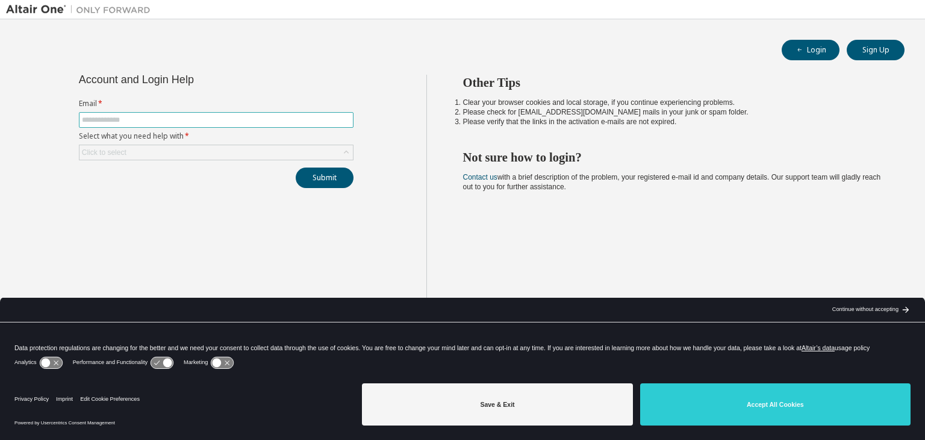
click at [130, 123] on input "text" at bounding box center [216, 120] width 269 height 10
type input "**********"
click at [155, 146] on div "Click to select" at bounding box center [215, 152] width 273 height 14
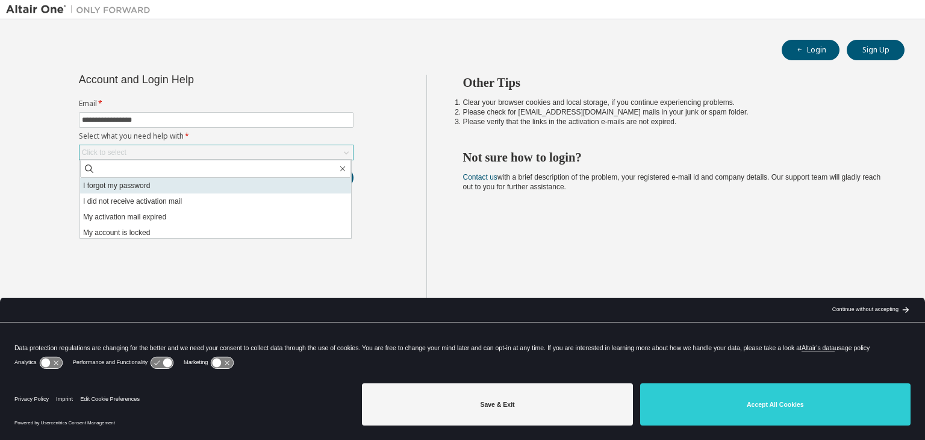
click at [161, 191] on li "I forgot my password" at bounding box center [215, 186] width 271 height 16
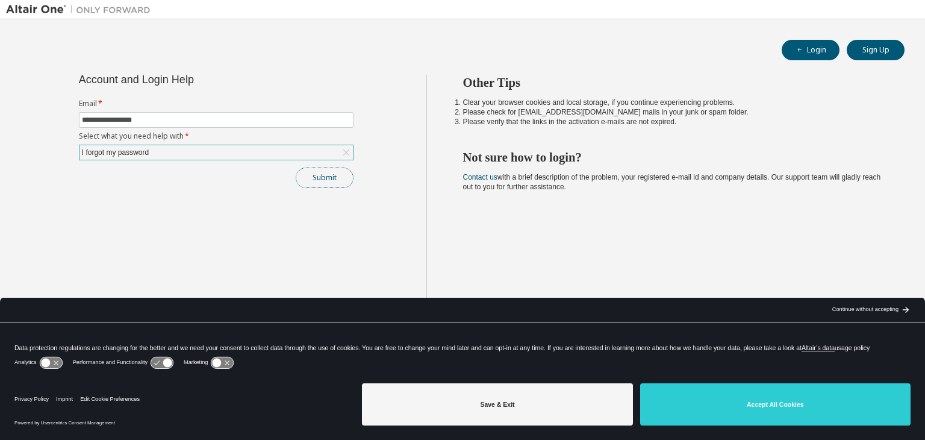
click at [327, 175] on button "Submit" at bounding box center [325, 177] width 58 height 20
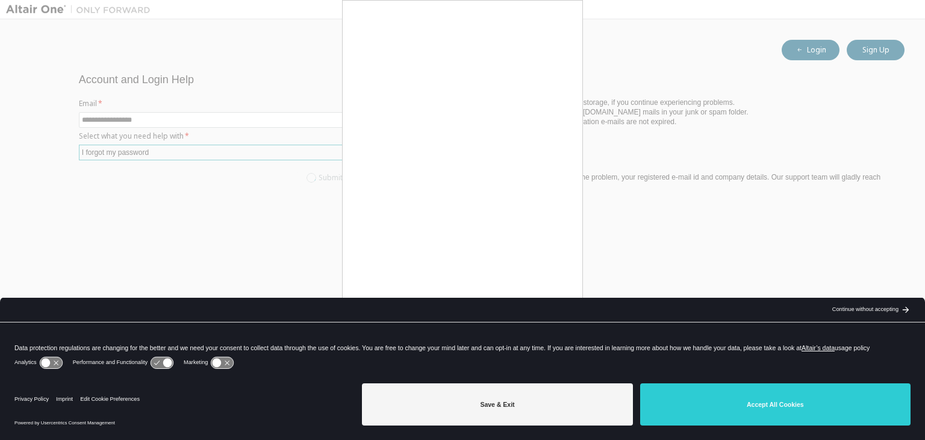
drag, startPoint x: 924, startPoint y: 93, endPoint x: 770, endPoint y: 334, distance: 286.3
click at [770, 334] on body "**********" at bounding box center [462, 220] width 925 height 440
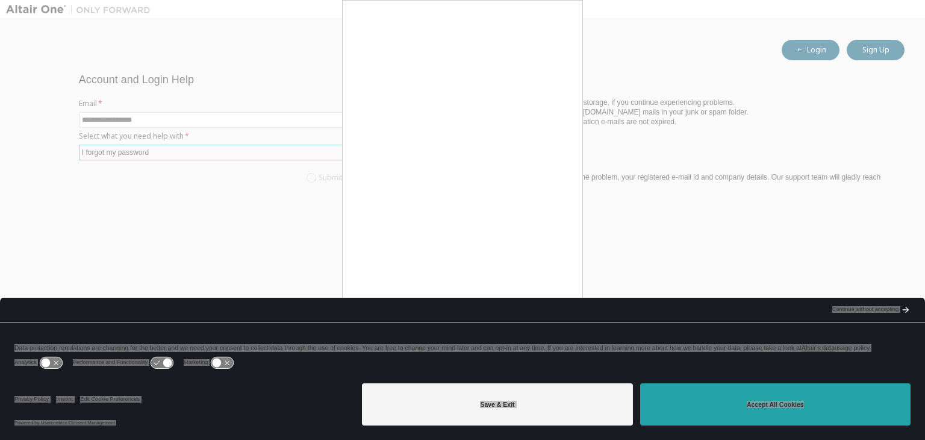
click at [701, 417] on button "Accept All Cookies" at bounding box center [775, 404] width 270 height 42
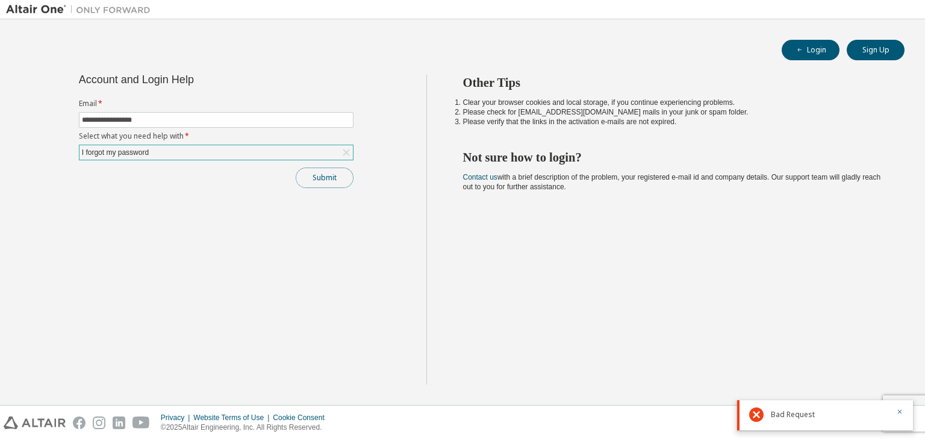
click at [313, 181] on button "Submit" at bounding box center [325, 177] width 58 height 20
click at [324, 179] on button "Submit" at bounding box center [325, 177] width 58 height 20
click at [331, 173] on button "Submit" at bounding box center [325, 177] width 58 height 20
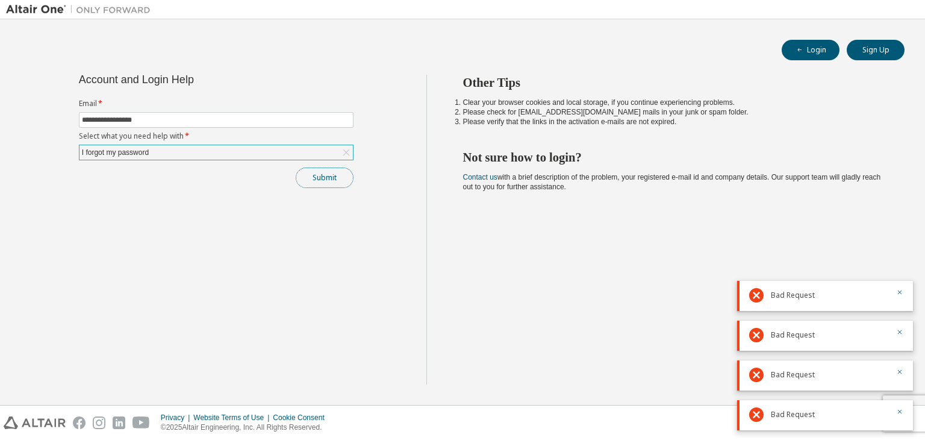
click at [331, 173] on button "Submit" at bounding box center [325, 177] width 58 height 20
